Goal: Information Seeking & Learning: Learn about a topic

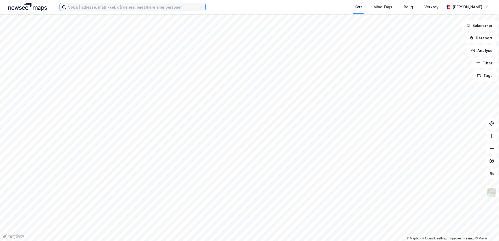
click at [102, 9] on input at bounding box center [135, 7] width 139 height 8
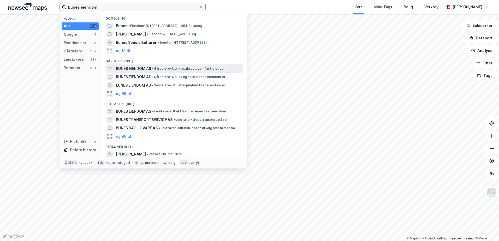
type input "bunes eiendom"
click at [137, 67] on span "BUNES EIENDOM AS" at bounding box center [133, 69] width 35 height 6
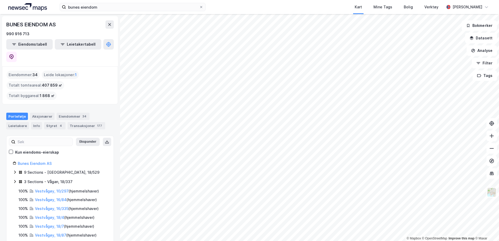
click at [236, 241] on html "bunes eiendom Kart Mine Tags Bolig Verktøy [PERSON_NAME] © Mapbox © OpenStreetM…" at bounding box center [249, 120] width 499 height 241
click at [103, 7] on input "bunes eiendom" at bounding box center [132, 7] width 133 height 8
